Goal: Transaction & Acquisition: Obtain resource

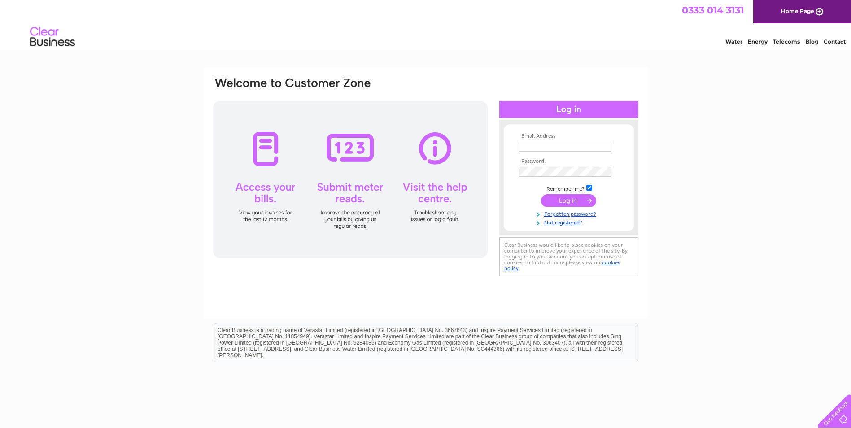
type input "office@121-flooring.co.uk"
click at [565, 200] on input "submit" at bounding box center [568, 200] width 55 height 13
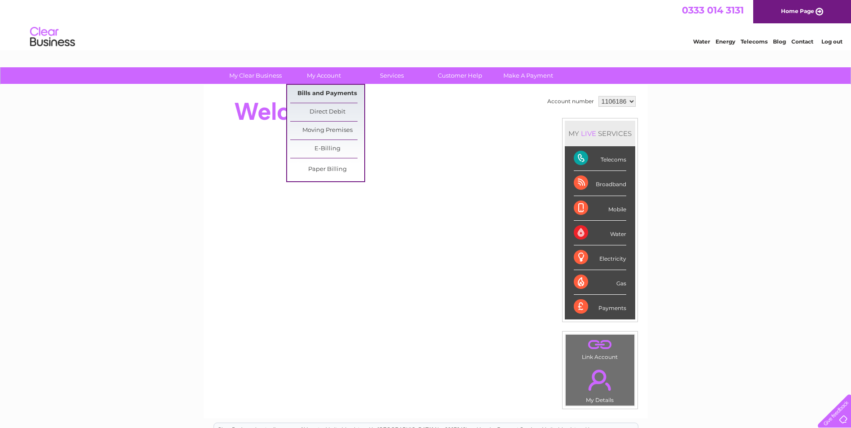
click at [321, 93] on link "Bills and Payments" at bounding box center [327, 94] width 74 height 18
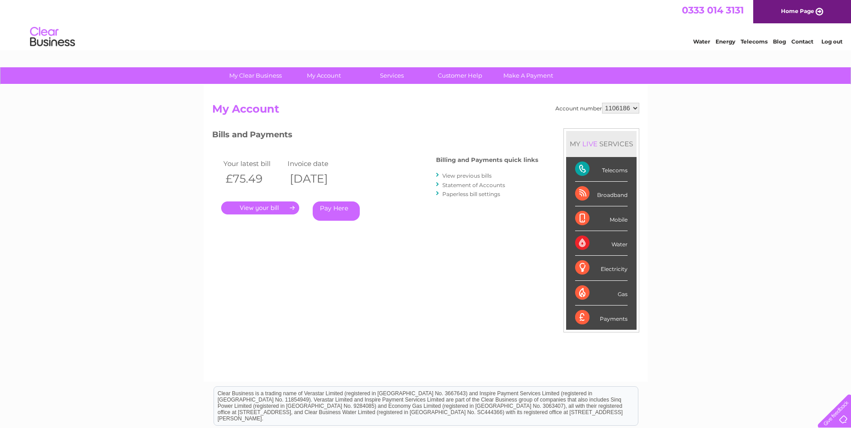
click at [462, 175] on link "View previous bills" at bounding box center [466, 175] width 49 height 7
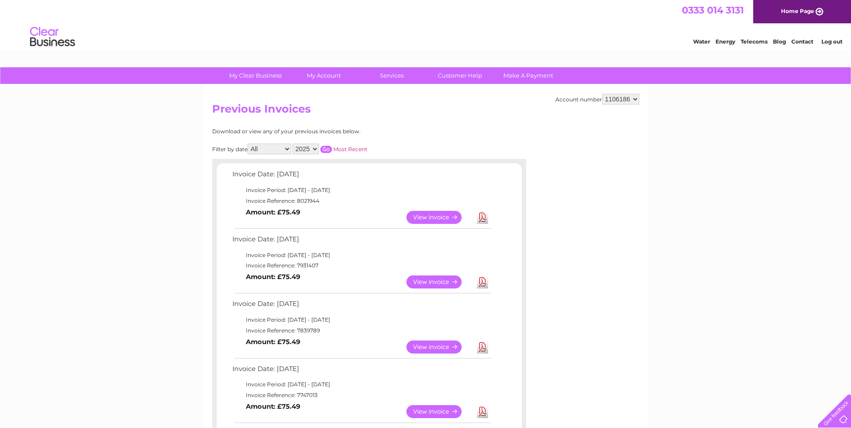
click at [479, 282] on link "Download" at bounding box center [482, 282] width 11 height 13
click at [830, 39] on link "Log out" at bounding box center [832, 41] width 21 height 7
